Goal: Information Seeking & Learning: Learn about a topic

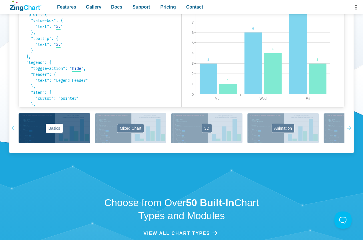
scroll to position [386, 0]
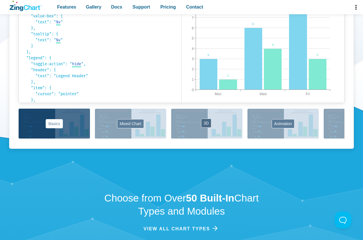
click at [184, 121] on button "3D" at bounding box center [206, 124] width 71 height 30
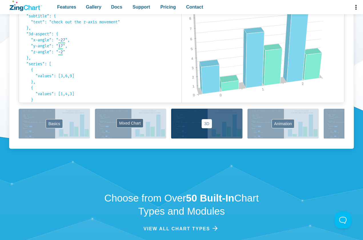
click at [128, 120] on button "Mixed Chart" at bounding box center [130, 124] width 71 height 30
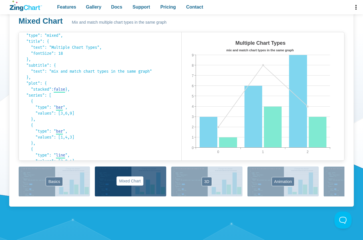
scroll to position [10, 0]
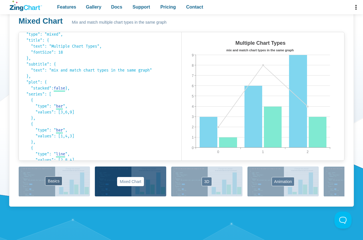
click at [72, 181] on button "Basics" at bounding box center [54, 182] width 71 height 30
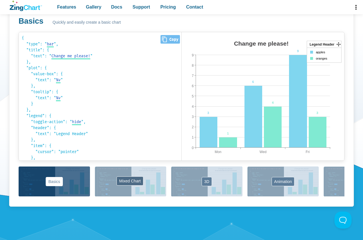
scroll to position [0, 0]
click at [135, 175] on button "Mixed Chart" at bounding box center [130, 182] width 71 height 30
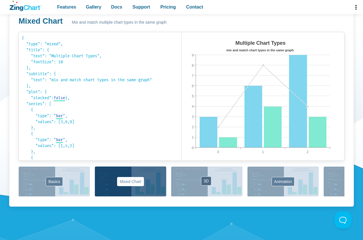
click at [218, 185] on button "3D" at bounding box center [206, 182] width 71 height 30
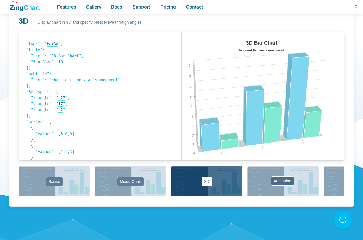
click at [297, 188] on button "Animation" at bounding box center [282, 182] width 71 height 30
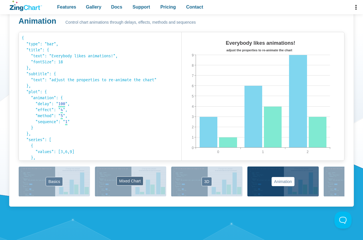
click at [130, 180] on button "Mixed Chart" at bounding box center [130, 182] width 71 height 30
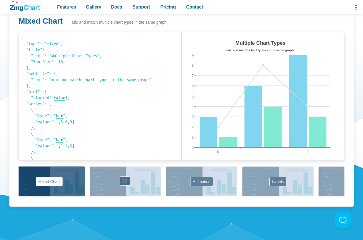
scroll to position [0, 136]
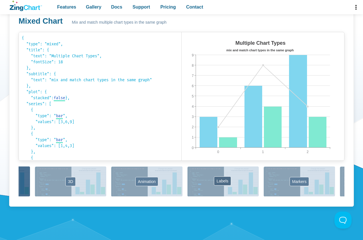
click at [200, 184] on button "Labels" at bounding box center [222, 182] width 71 height 30
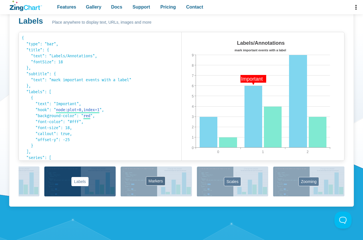
click at [177, 185] on button "Markers" at bounding box center [155, 182] width 71 height 30
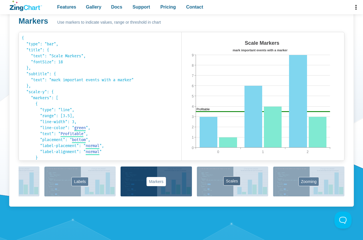
click at [238, 187] on button "Scales" at bounding box center [232, 182] width 71 height 30
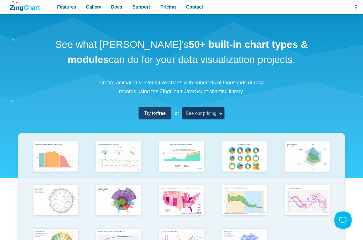
scroll to position [0, 0]
click at [205, 114] on span "See our pricing" at bounding box center [201, 114] width 31 height 8
click at [79, 9] on nav "Features Gallery Browse by Chart Type Browse by Features Browse by Use Case Doc…" at bounding box center [130, 7] width 156 height 14
click at [64, 8] on span "Features" at bounding box center [66, 7] width 19 height 8
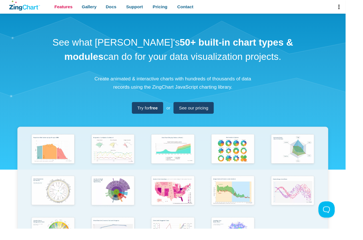
click at [71, 5] on span "Features" at bounding box center [66, 7] width 19 height 8
click at [66, 9] on span "Features" at bounding box center [66, 7] width 19 height 8
click at [68, 7] on span "Features" at bounding box center [66, 7] width 19 height 8
click at [184, 9] on link "Contact" at bounding box center [195, 7] width 22 height 14
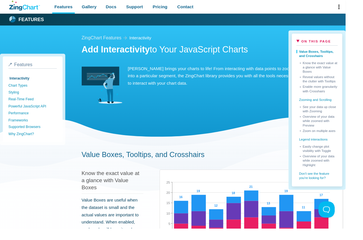
click at [332, 46] on summary "On This Page" at bounding box center [332, 44] width 43 height 8
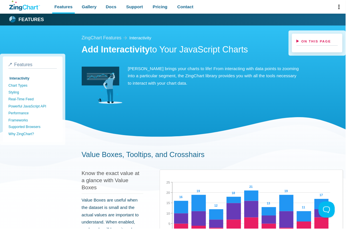
click at [333, 44] on summary "On This Page" at bounding box center [332, 44] width 43 height 8
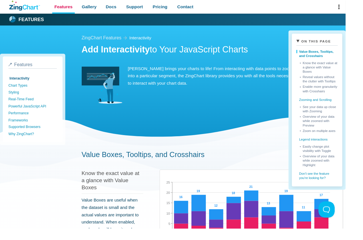
click at [64, 9] on span "Features" at bounding box center [66, 7] width 19 height 8
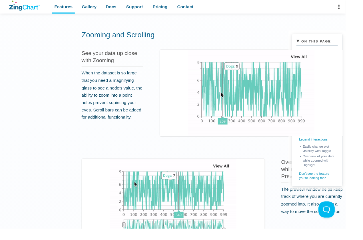
scroll to position [284, 0]
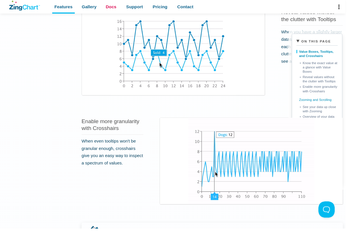
click at [113, 11] on span "Docs" at bounding box center [116, 7] width 11 height 8
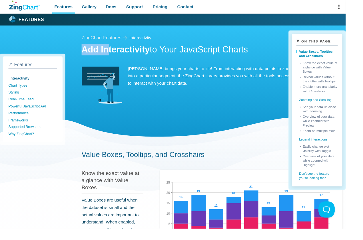
drag, startPoint x: 86, startPoint y: 53, endPoint x: 95, endPoint y: 98, distance: 46.3
click at [89, 57] on strong "Add Interactivity" at bounding box center [122, 52] width 72 height 10
click at [123, 9] on link "Docs" at bounding box center [117, 7] width 16 height 14
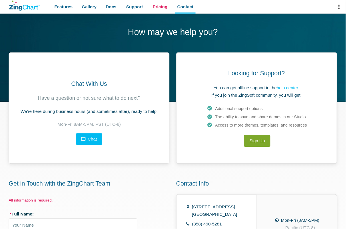
click at [164, 8] on span "Pricing" at bounding box center [167, 7] width 15 height 8
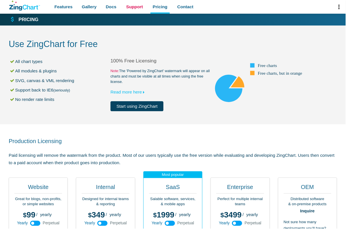
click at [135, 11] on span "Support" at bounding box center [140, 7] width 17 height 8
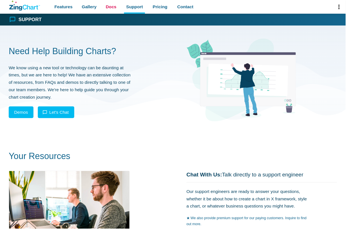
click at [114, 10] on span "Docs" at bounding box center [116, 7] width 11 height 8
click at [110, 7] on link "Docs" at bounding box center [117, 7] width 16 height 14
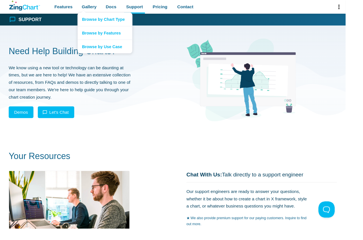
click at [89, 13] on nav "Browse by Chart Type Browse by Features Browse by Use Case" at bounding box center [110, 34] width 58 height 43
click at [100, 24] on link "Browse by Chart Type" at bounding box center [110, 20] width 57 height 14
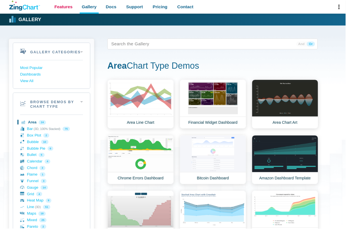
click at [63, 8] on span "Features" at bounding box center [66, 7] width 19 height 8
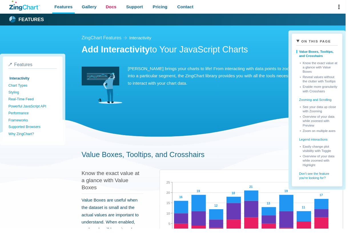
click at [112, 13] on link "Docs" at bounding box center [117, 7] width 16 height 14
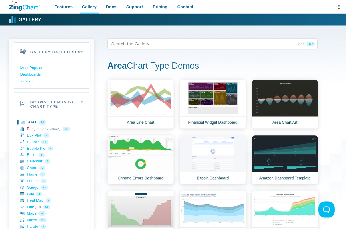
click at [35, 136] on link "Bar (3D, 100% Stacked) 75" at bounding box center [54, 135] width 66 height 7
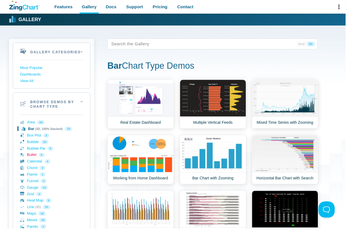
click at [36, 162] on link "Bullet 6" at bounding box center [54, 163] width 66 height 7
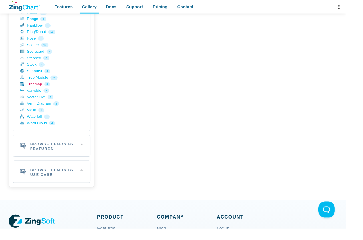
scroll to position [239, 0]
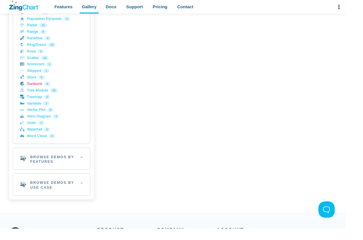
click at [44, 87] on link "Sunburst 4" at bounding box center [54, 88] width 66 height 7
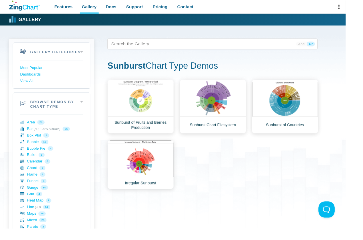
click at [23, 7] on icon "ZingChart Logo. Click to return to the homepage" at bounding box center [26, 6] width 32 height 11
